Goal: Information Seeking & Learning: Learn about a topic

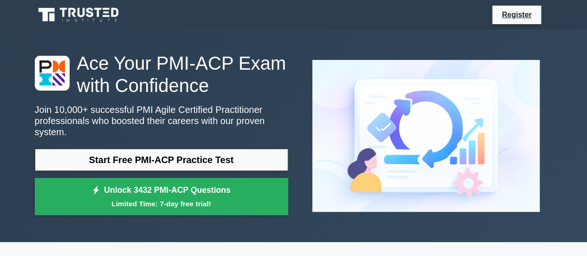
click at [74, 13] on icon at bounding box center [71, 12] width 7 height 9
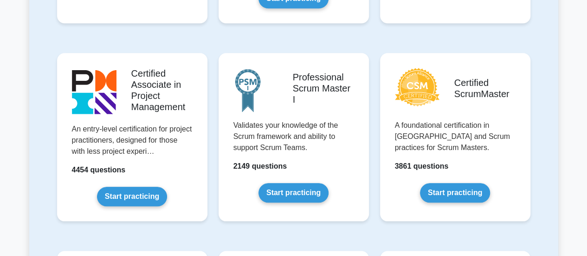
scroll to position [377, 0]
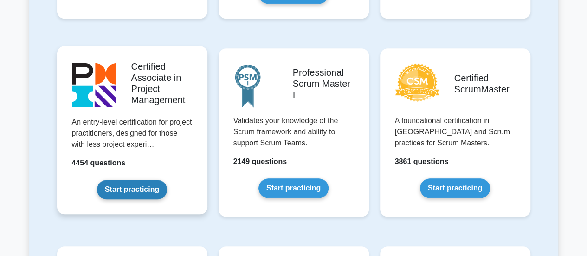
click at [148, 189] on link "Start practicing" at bounding box center [132, 188] width 70 height 19
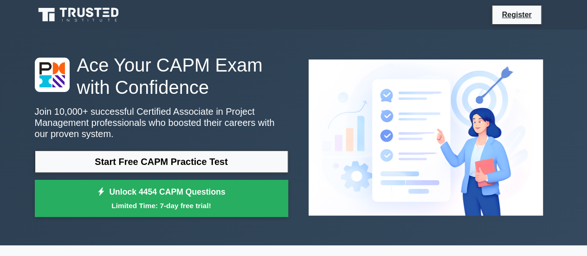
click at [92, 14] on icon at bounding box center [89, 12] width 7 height 10
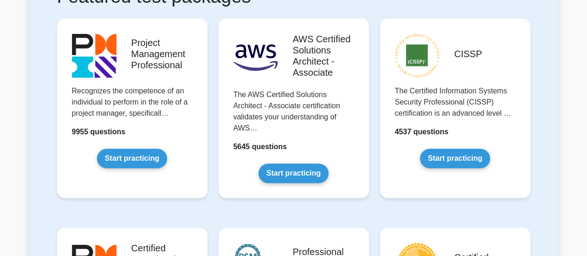
scroll to position [202, 0]
